Goal: Information Seeking & Learning: Understand process/instructions

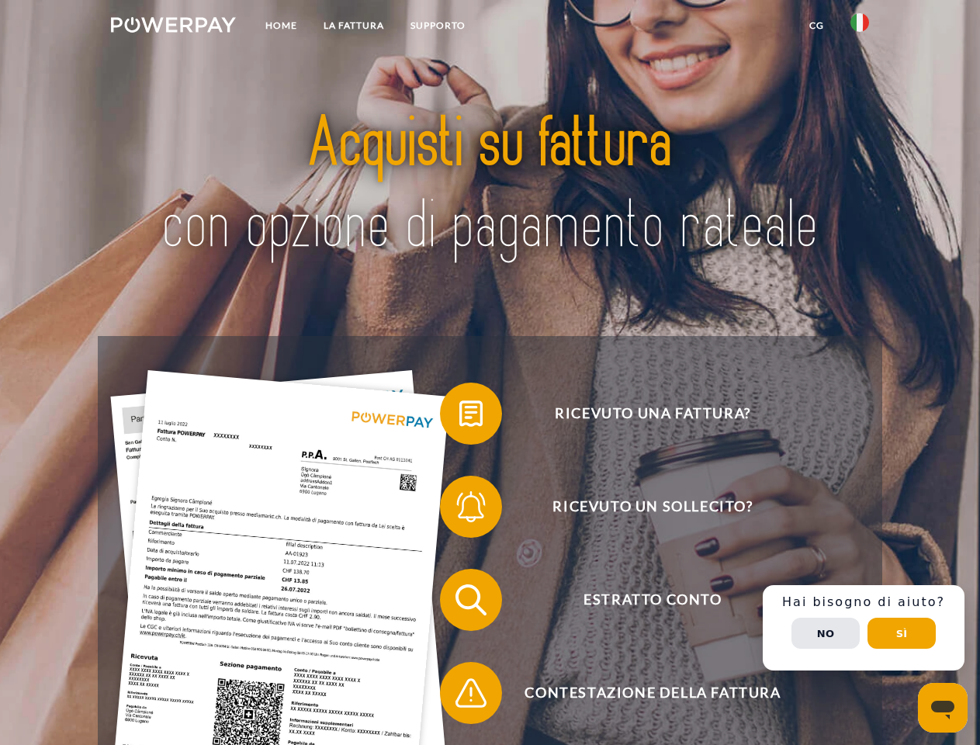
click at [173, 27] on img at bounding box center [173, 25] width 125 height 16
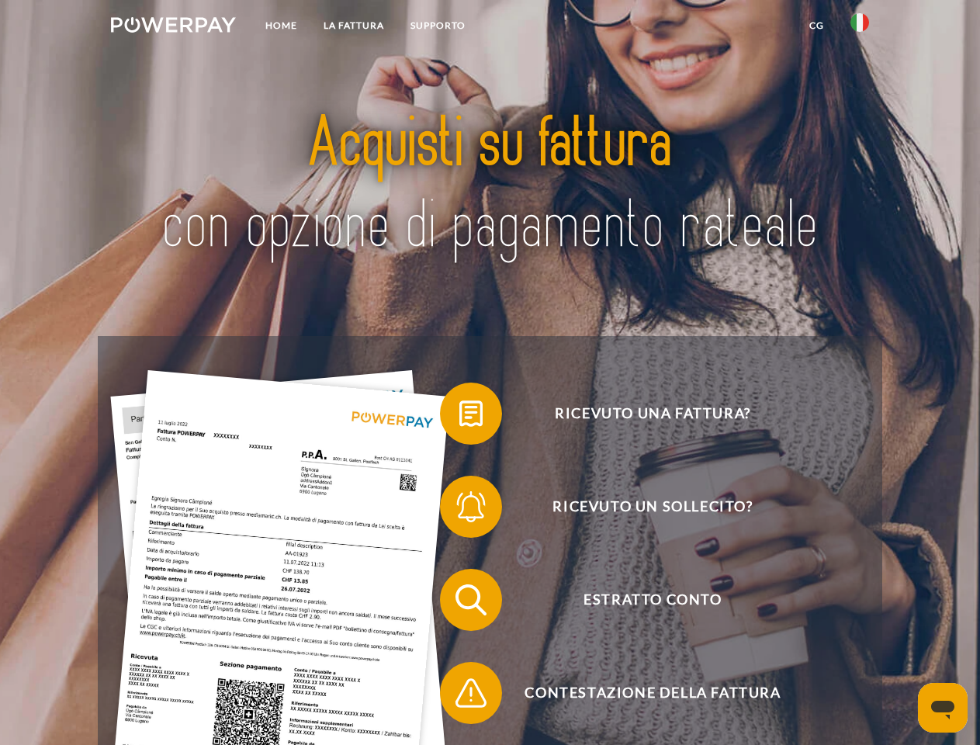
click at [860, 27] on img at bounding box center [859, 22] width 19 height 19
click at [816, 26] on link "CG" at bounding box center [816, 26] width 41 height 28
click at [459, 417] on span at bounding box center [448, 414] width 78 height 78
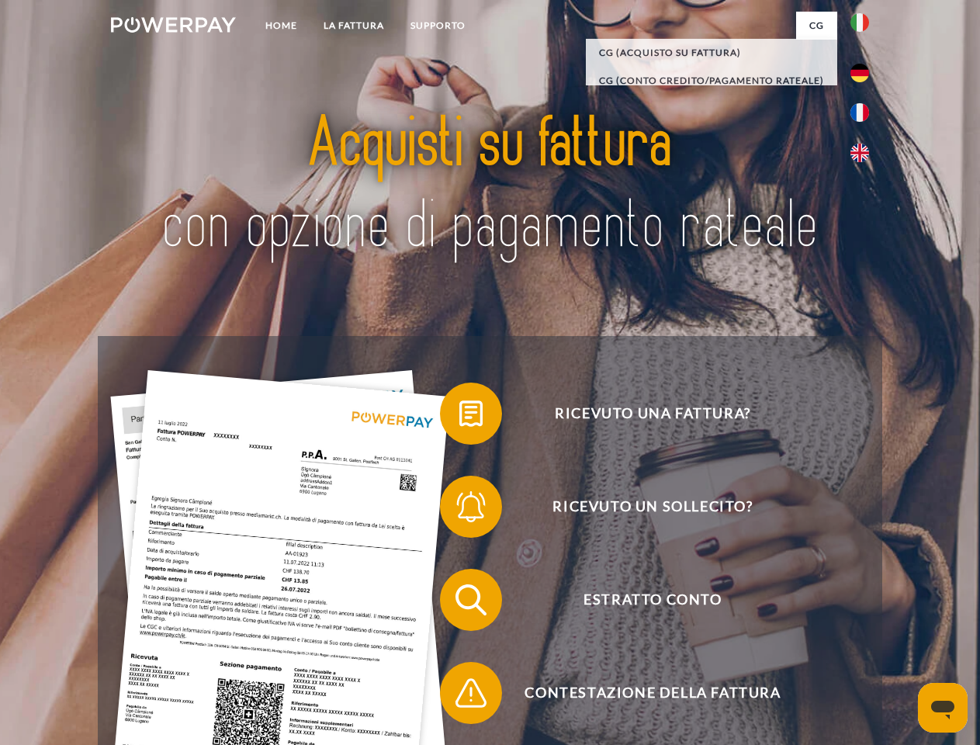
click at [459, 510] on span at bounding box center [448, 507] width 78 height 78
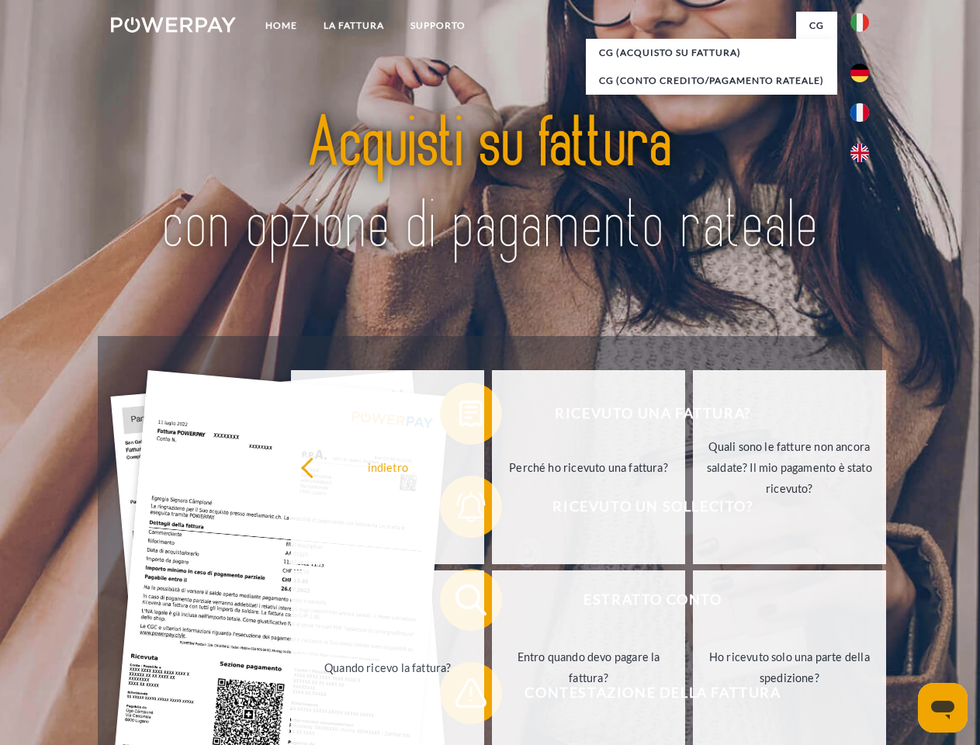
click at [492, 603] on link "Entro quando devo pagare la fattura?" at bounding box center [588, 667] width 193 height 194
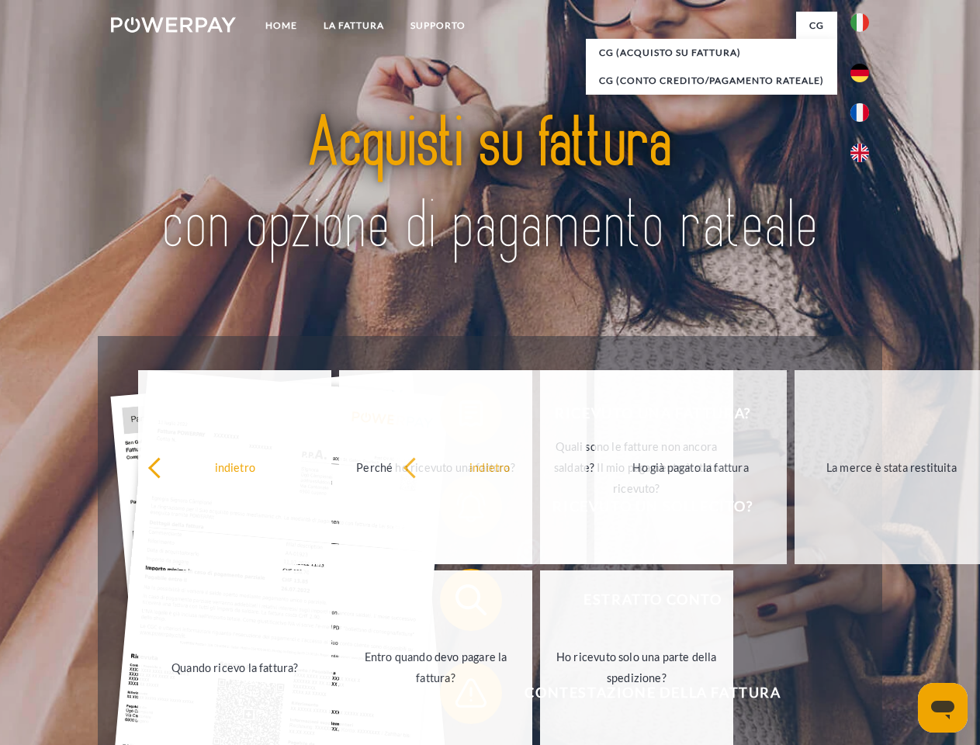
click at [459, 696] on span at bounding box center [448, 693] width 78 height 78
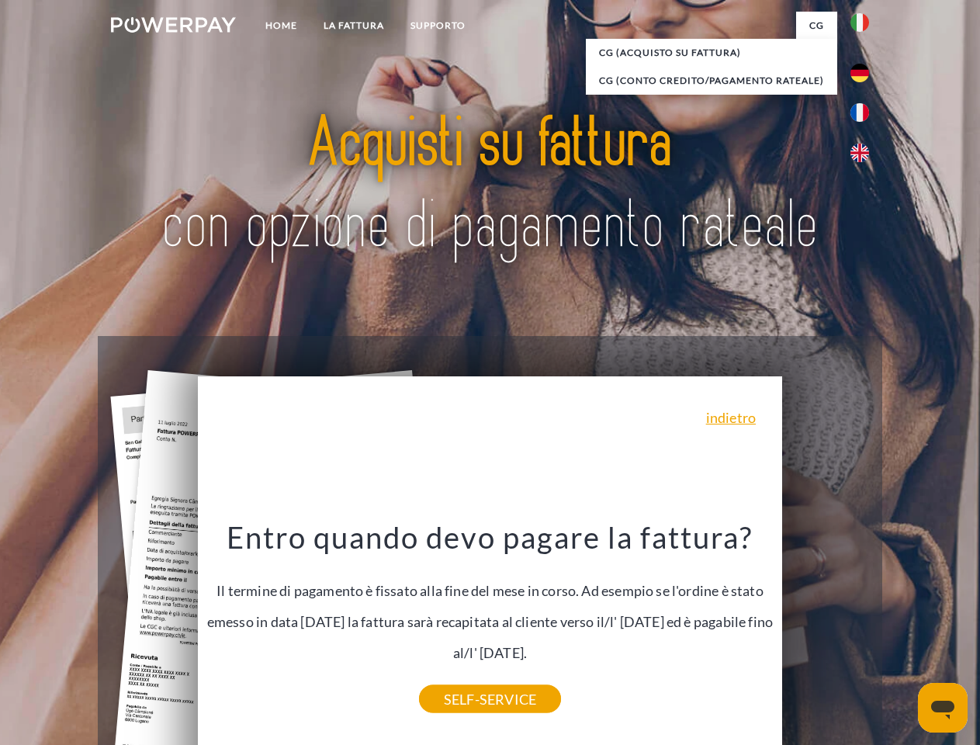
click at [863, 628] on div "Ricevuto una fattura? Ricevuto un sollecito? Estratto conto indietro" at bounding box center [490, 646] width 784 height 621
click at [825, 631] on span "Estratto conto" at bounding box center [652, 600] width 380 height 62
click at [901, 633] on header "Home LA FATTURA [GEOGRAPHIC_DATA]" at bounding box center [490, 535] width 980 height 1071
